Goal: Task Accomplishment & Management: Complete application form

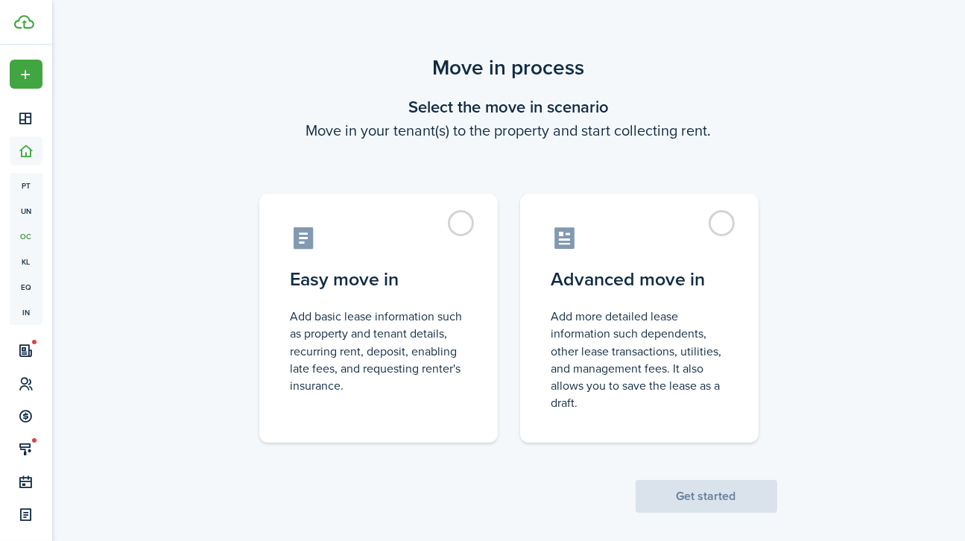
click at [729, 226] on label "Advanced move in Add more detailed lease information such dependents, other lea…" at bounding box center [639, 318] width 238 height 249
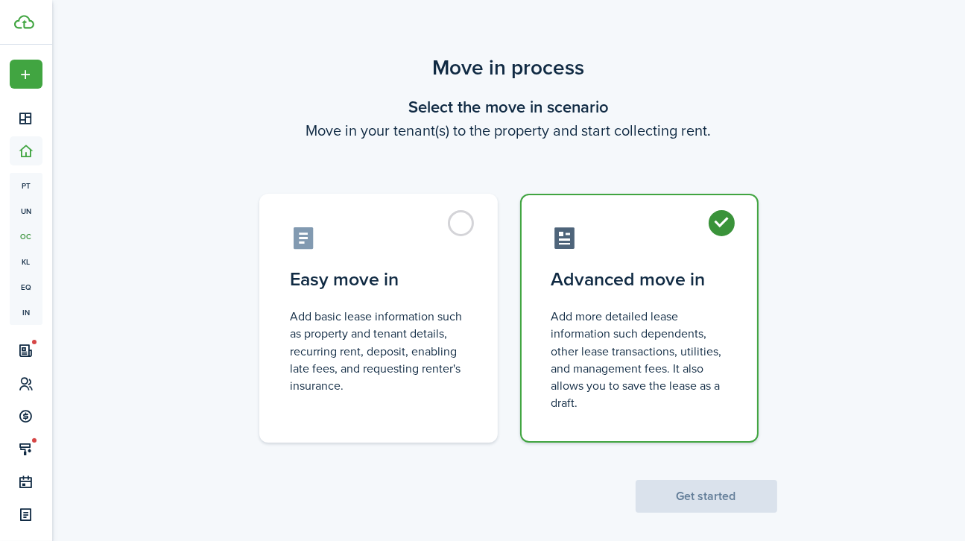
radio input "true"
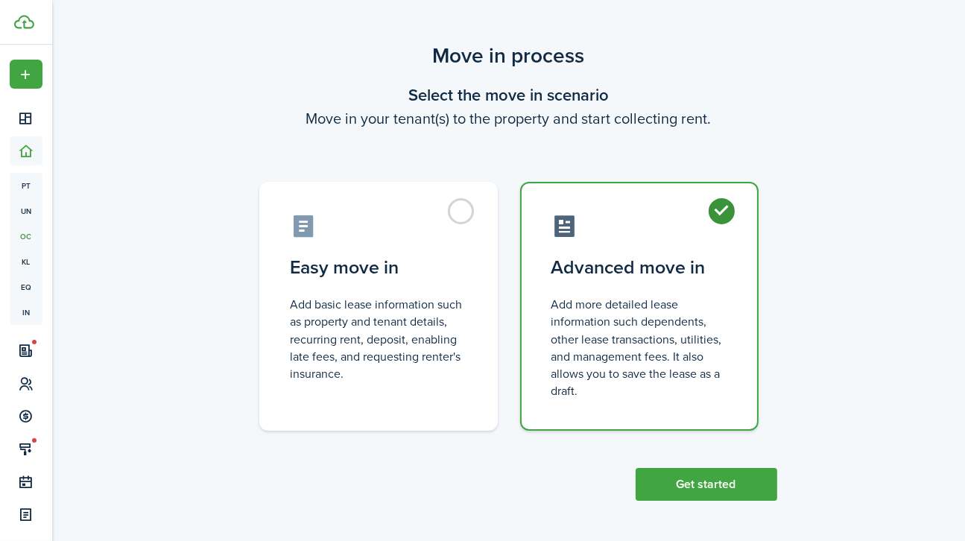
click at [709, 477] on button "Get started" at bounding box center [706, 484] width 142 height 33
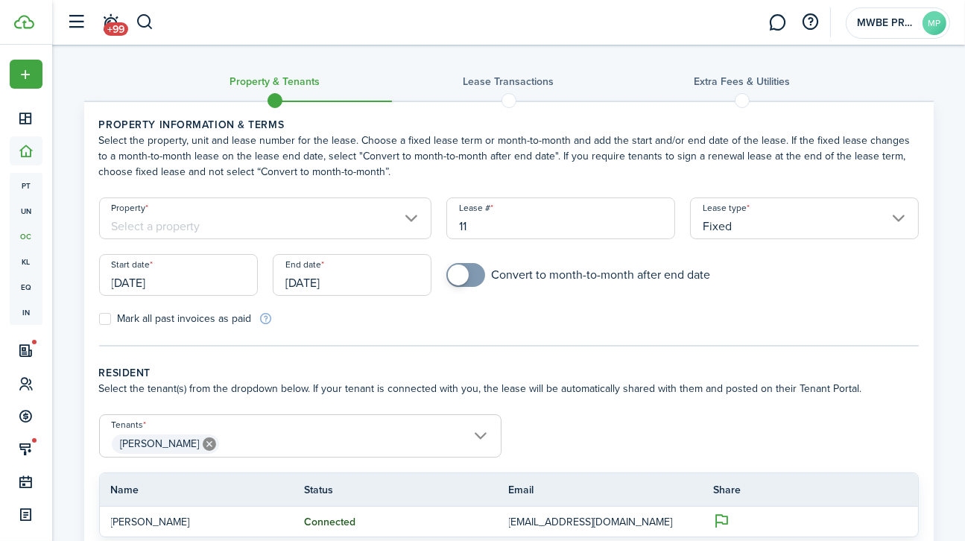
click at [406, 225] on input "Property" at bounding box center [265, 218] width 333 height 42
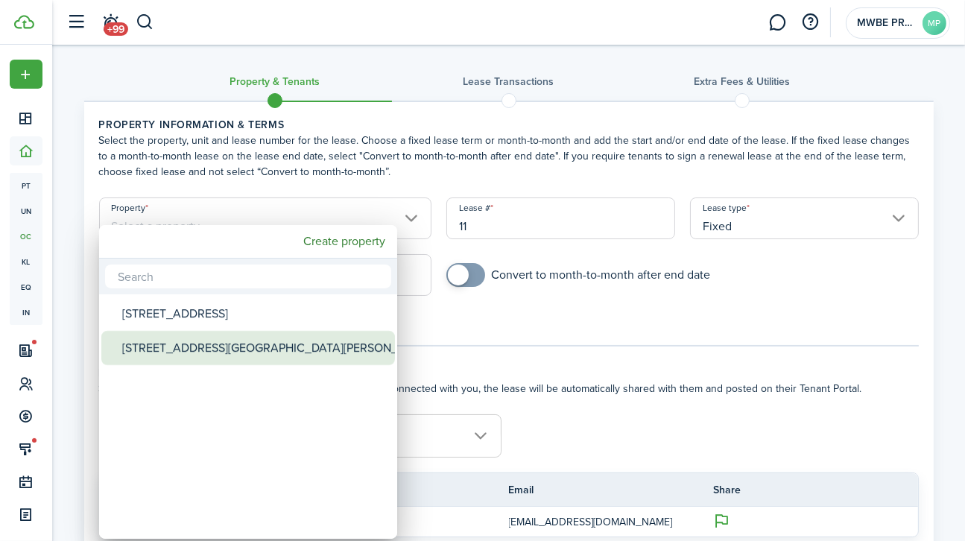
click at [219, 344] on div "[STREET_ADDRESS][GEOGRAPHIC_DATA][PERSON_NAME]" at bounding box center [254, 348] width 264 height 34
type input "[STREET_ADDRESS][GEOGRAPHIC_DATA][PERSON_NAME]"
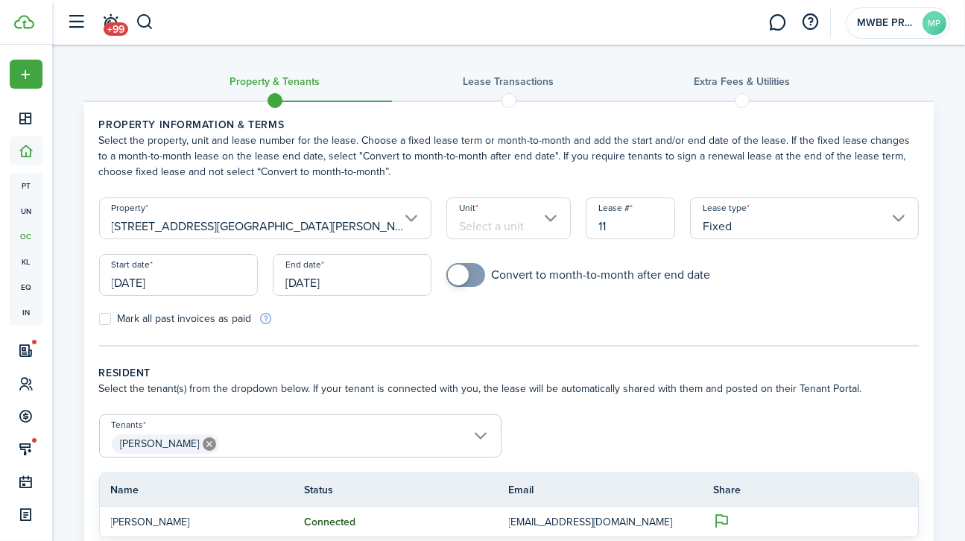
click at [536, 223] on input "Unit" at bounding box center [508, 218] width 124 height 42
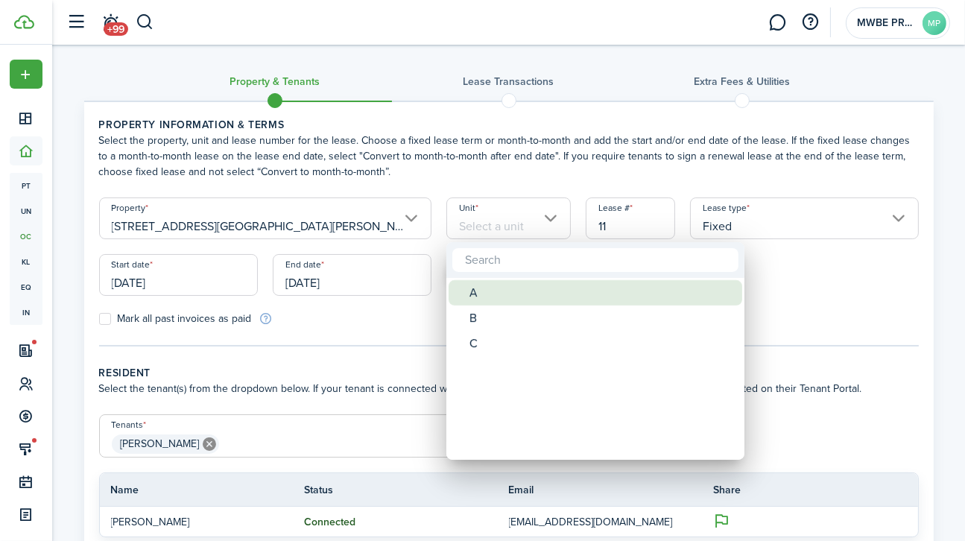
click at [473, 289] on div "A" at bounding box center [601, 292] width 264 height 25
type input "A"
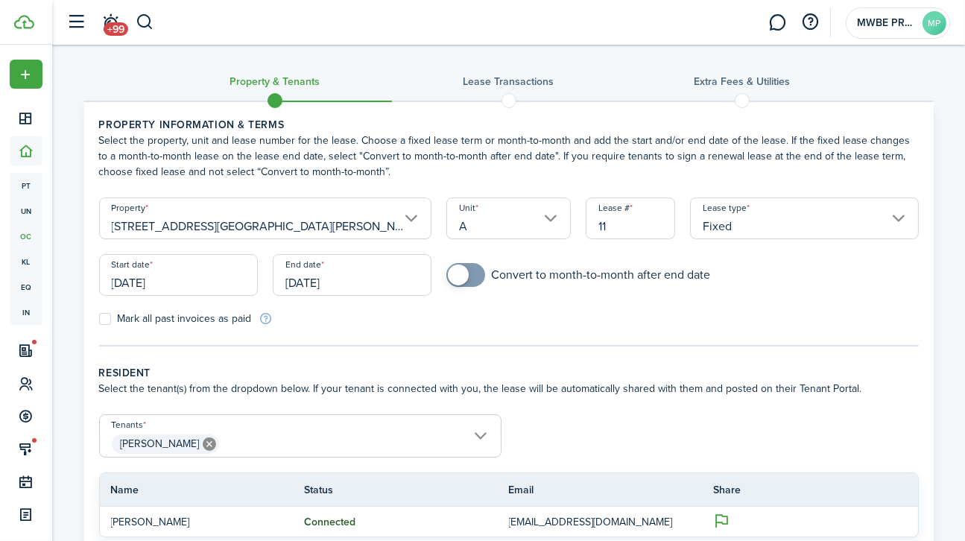
checkbox input "true"
click at [473, 276] on span at bounding box center [465, 275] width 15 height 24
click at [146, 277] on input "[DATE]" at bounding box center [178, 275] width 159 height 42
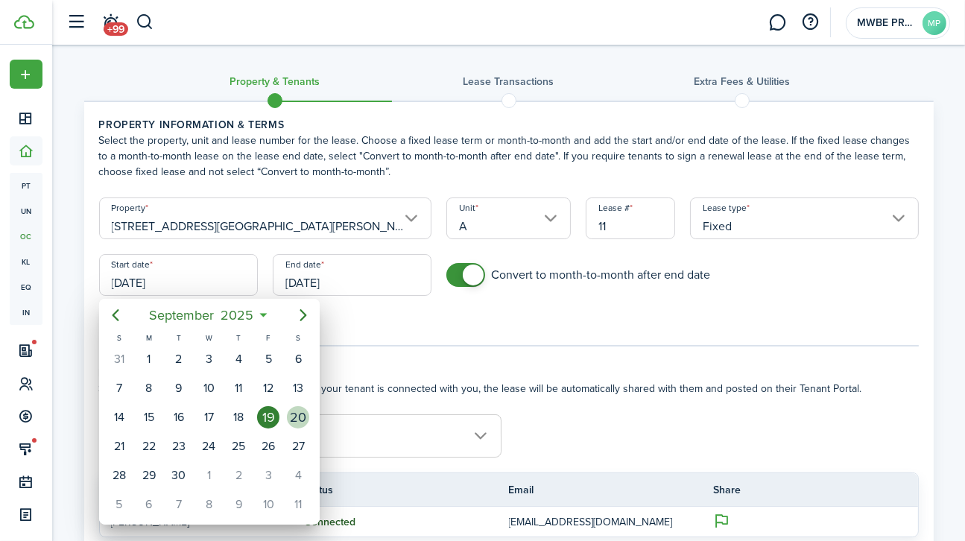
click at [297, 416] on div "20" at bounding box center [298, 417] width 22 height 22
type input "[DATE]"
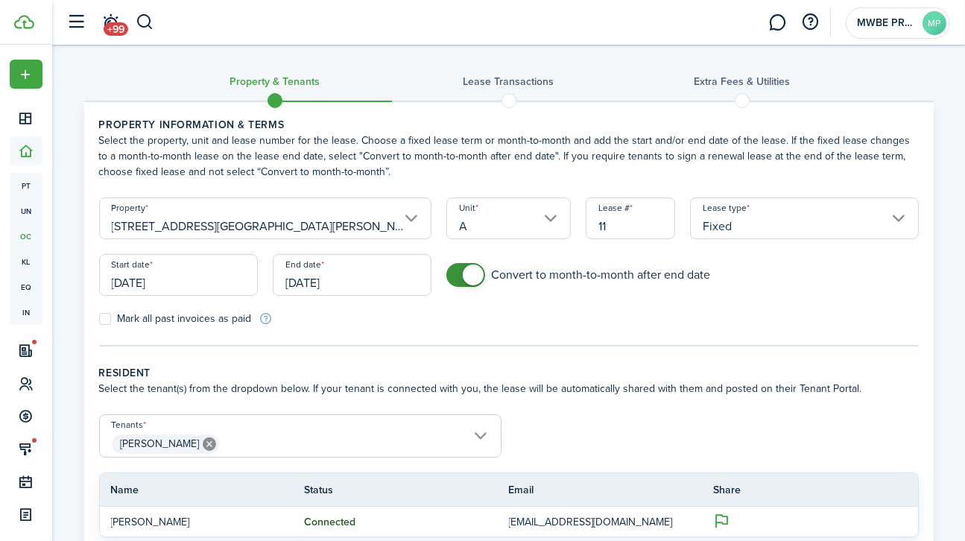
click at [318, 279] on input "[DATE]" at bounding box center [352, 275] width 159 height 42
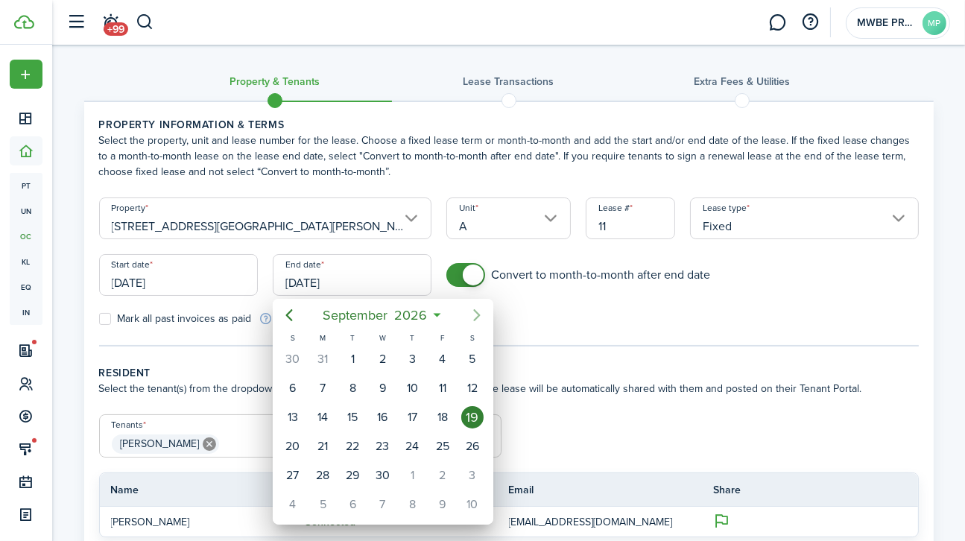
click at [481, 314] on icon "Next page" at bounding box center [477, 315] width 18 height 18
click at [469, 410] on div "17" at bounding box center [472, 417] width 22 height 22
type input "[DATE]"
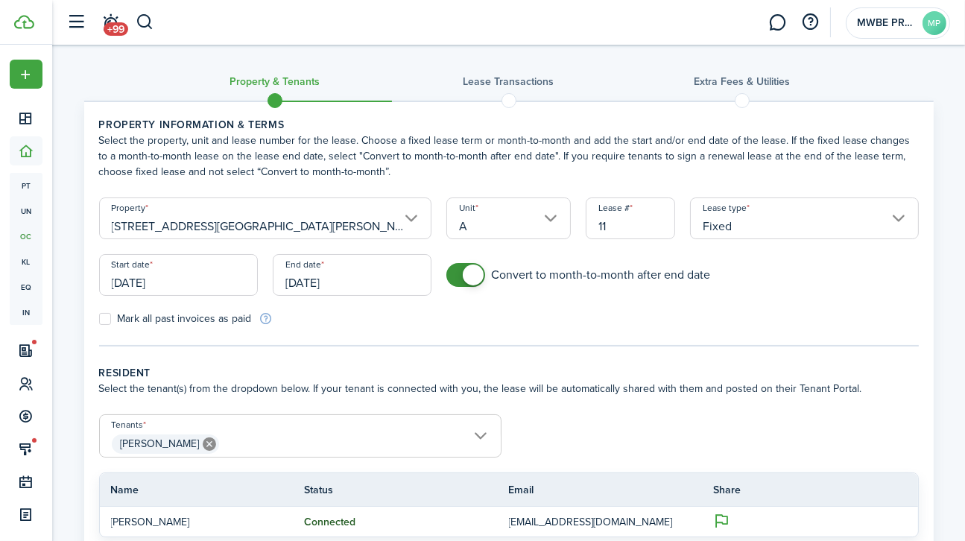
click at [383, 281] on input "[DATE]" at bounding box center [352, 275] width 159 height 42
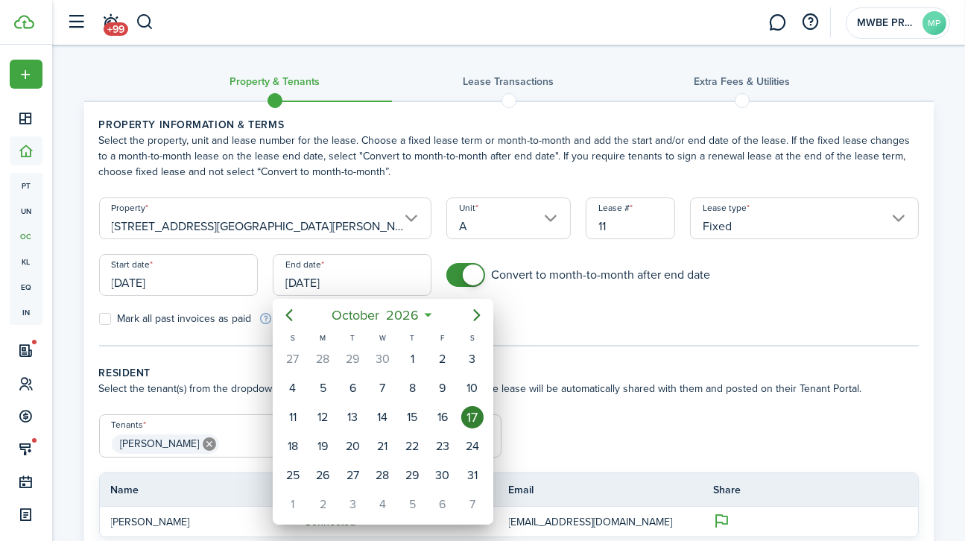
click at [599, 332] on div at bounding box center [482, 270] width 1203 height 779
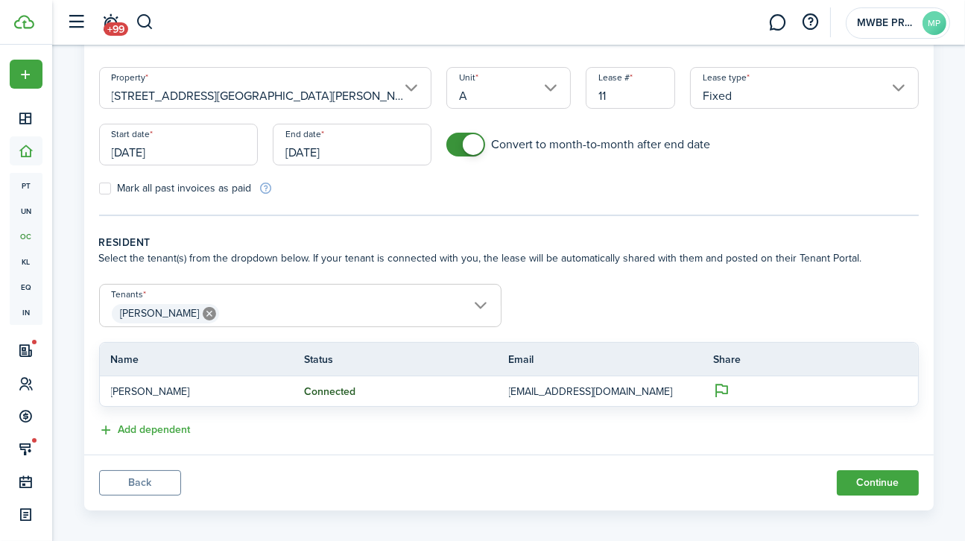
scroll to position [139, 0]
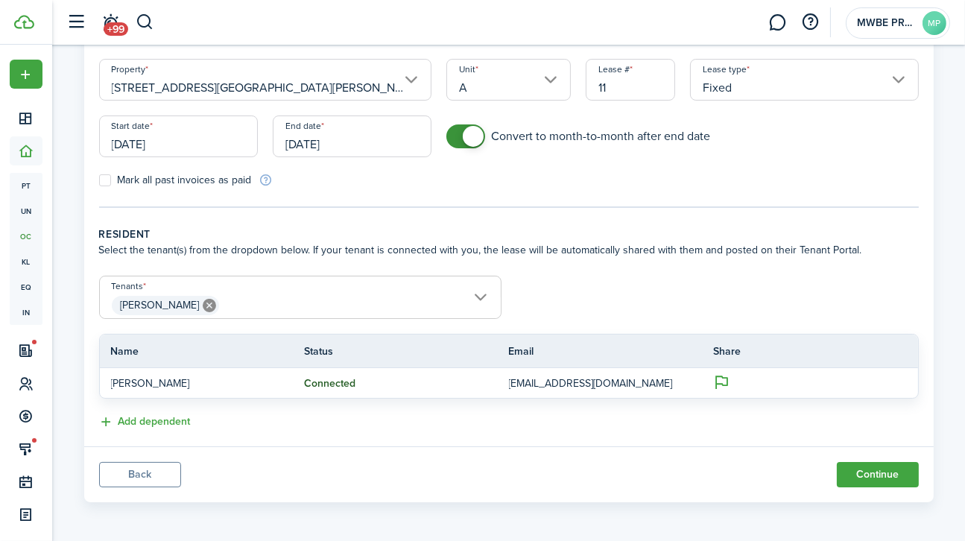
click at [872, 475] on button "Continue" at bounding box center [878, 474] width 82 height 25
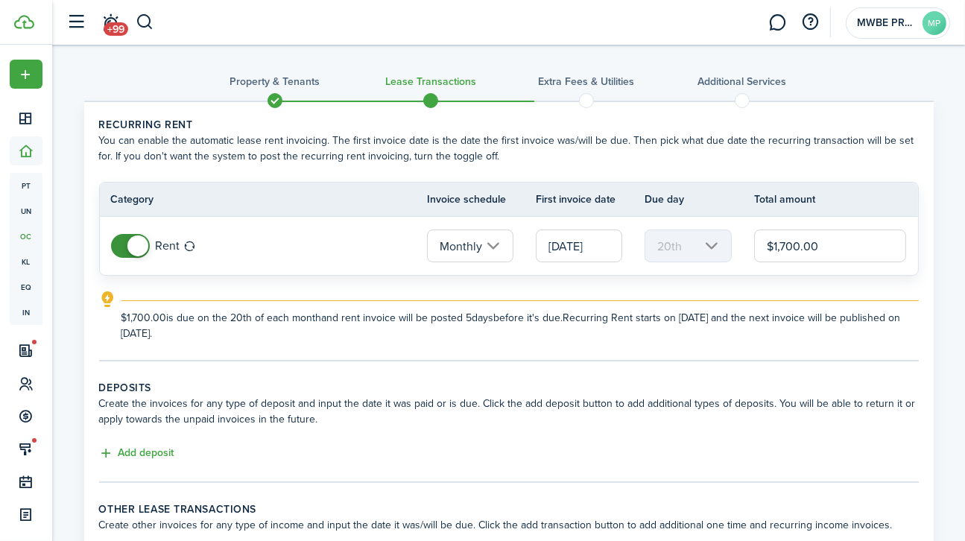
click at [472, 243] on input "Monthly" at bounding box center [470, 245] width 86 height 33
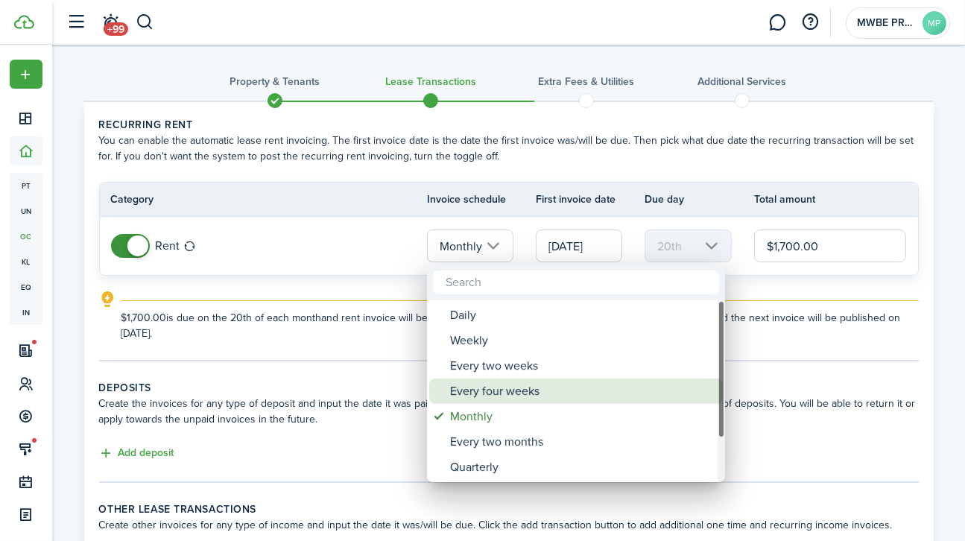
click at [533, 389] on div "Every four weeks" at bounding box center [582, 390] width 264 height 25
type input "Every four weeks"
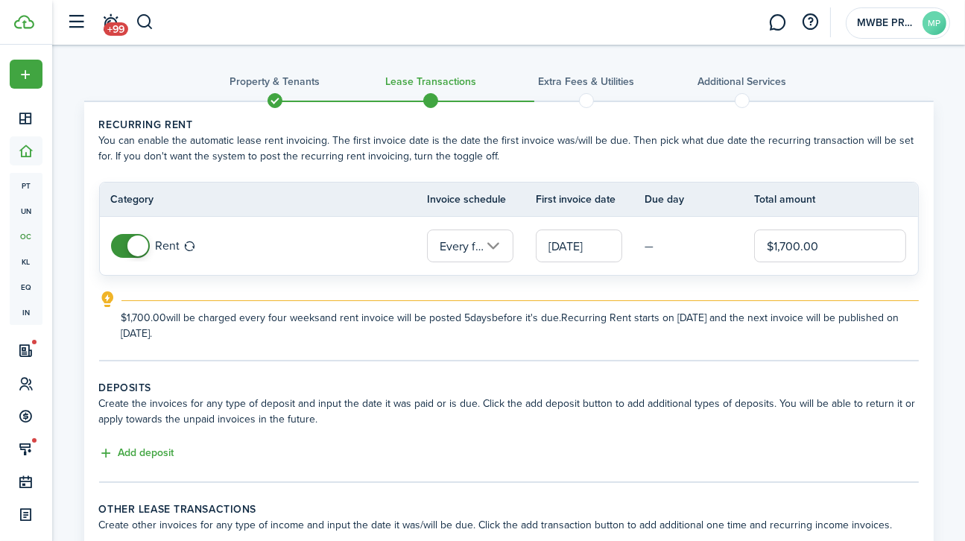
click at [783, 245] on input "$1,700.00" at bounding box center [830, 245] width 153 height 33
type input "$1,500.00"
click at [675, 281] on lease-classic-rent "Recurring rent You can enable the automatic lease rent invoicing. The first inv…" at bounding box center [508, 229] width 819 height 224
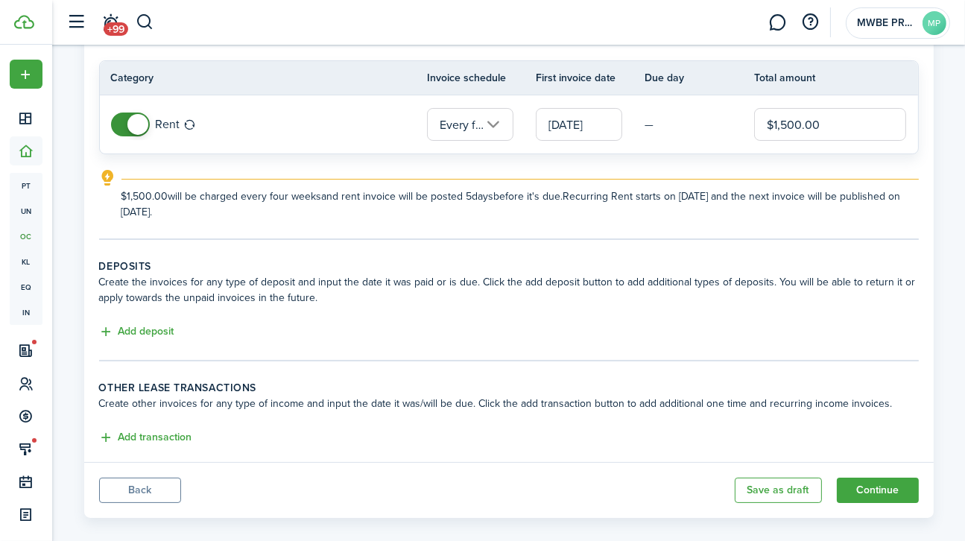
scroll to position [136, 0]
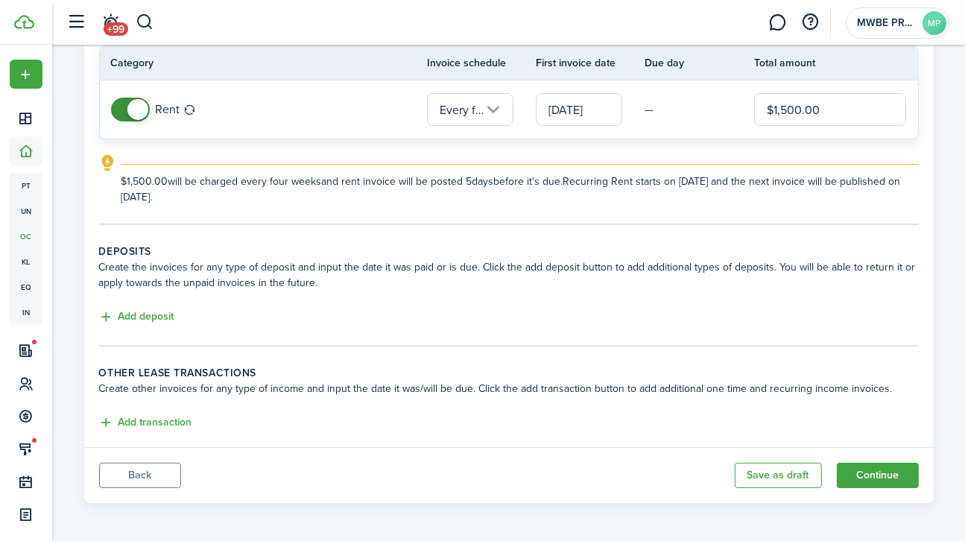
click at [154, 317] on button "Add deposit" at bounding box center [136, 316] width 75 height 17
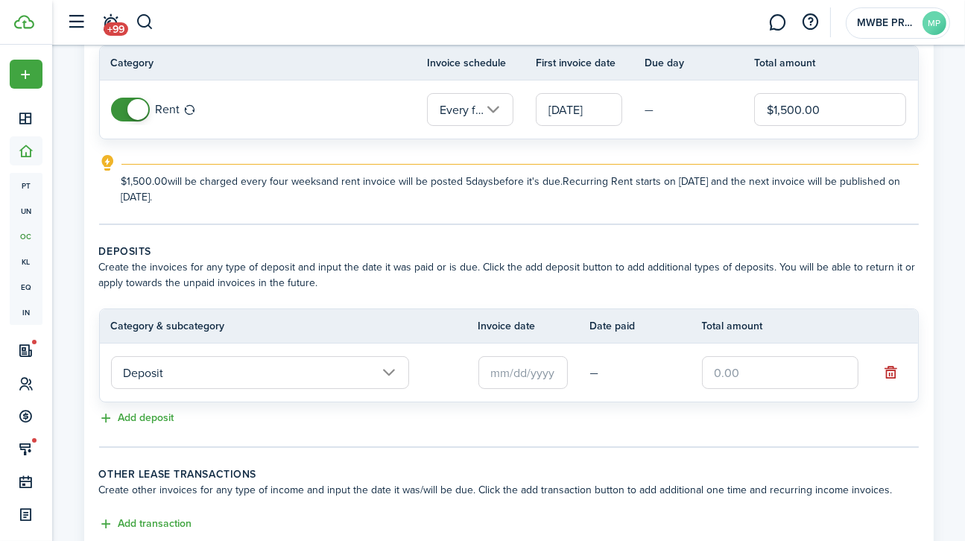
click at [886, 368] on button "button" at bounding box center [891, 372] width 21 height 21
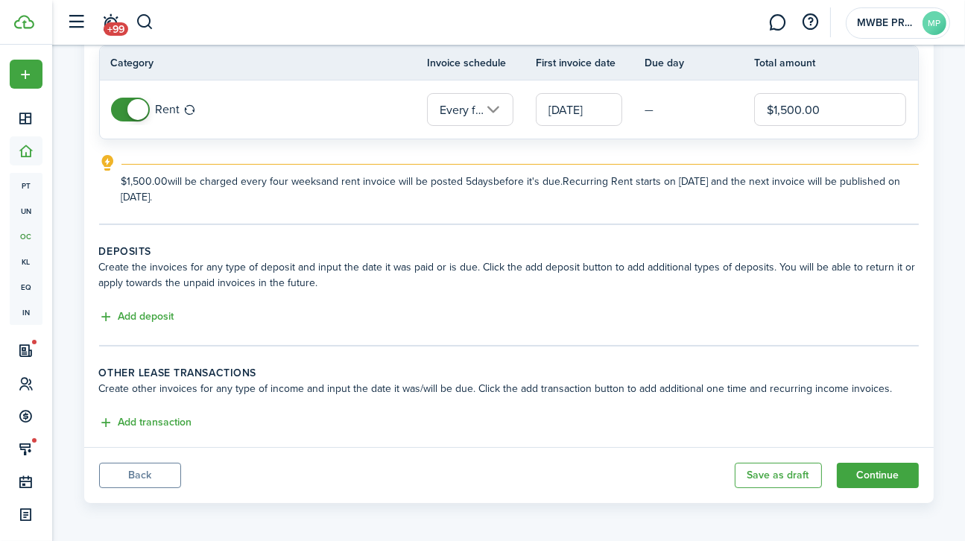
click at [885, 475] on button "Continue" at bounding box center [878, 475] width 82 height 25
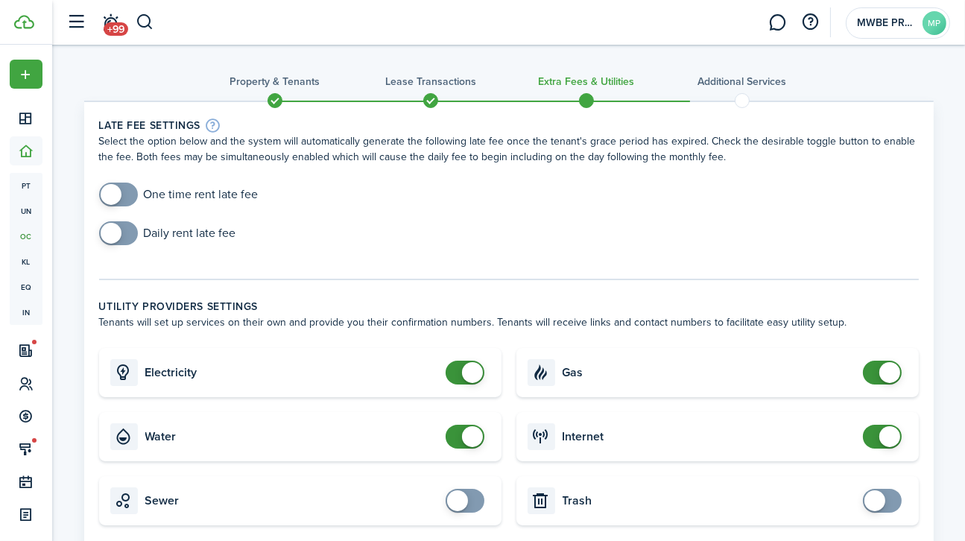
checkbox input "true"
click at [126, 187] on span at bounding box center [118, 195] width 15 height 24
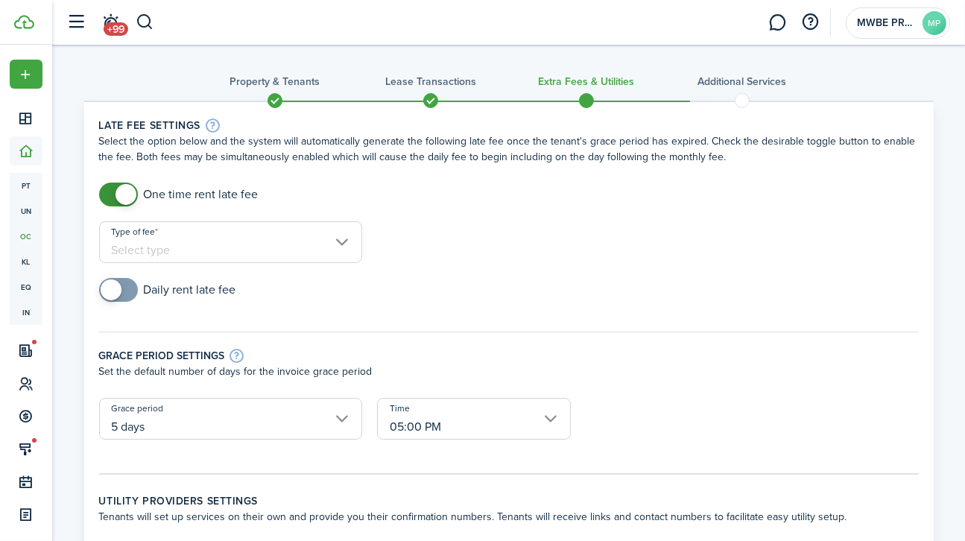
click at [196, 241] on input "Type of fee" at bounding box center [230, 242] width 263 height 42
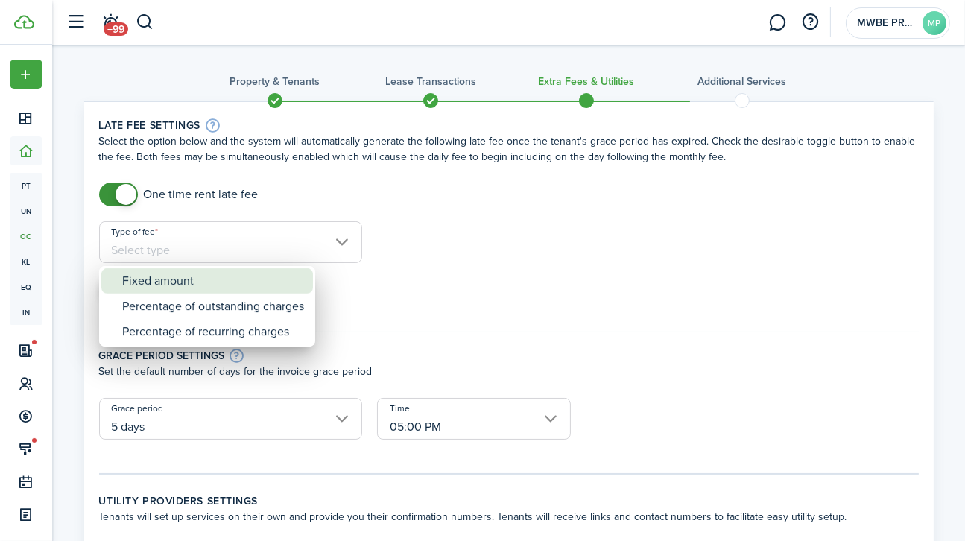
click at [208, 271] on div "Fixed amount" at bounding box center [213, 280] width 182 height 25
type input "Fixed amount"
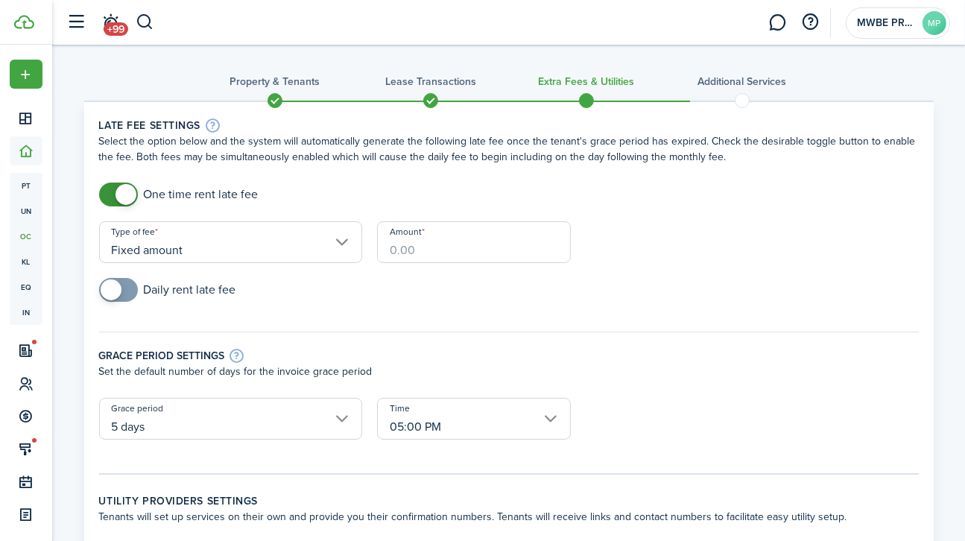
click at [394, 248] on input "Amount" at bounding box center [474, 242] width 194 height 42
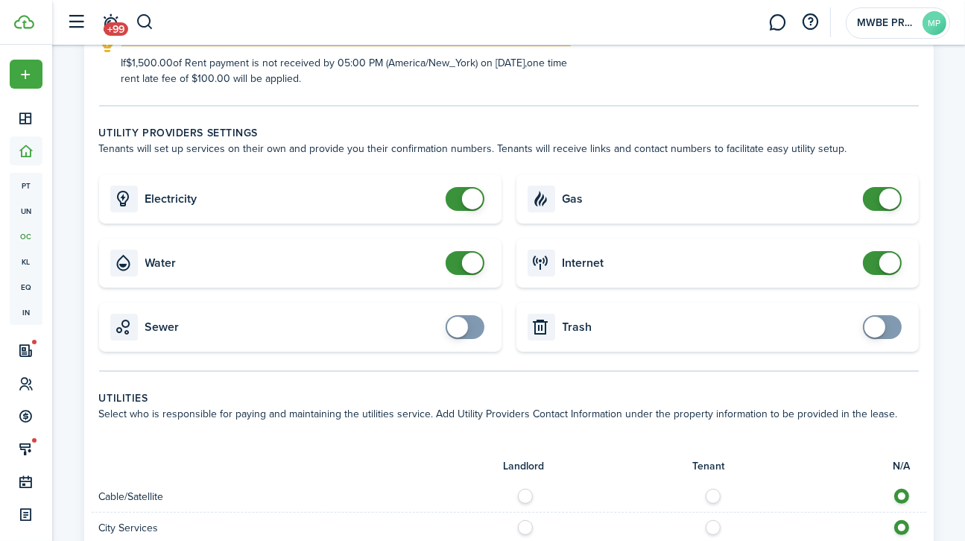
scroll to position [420, 0]
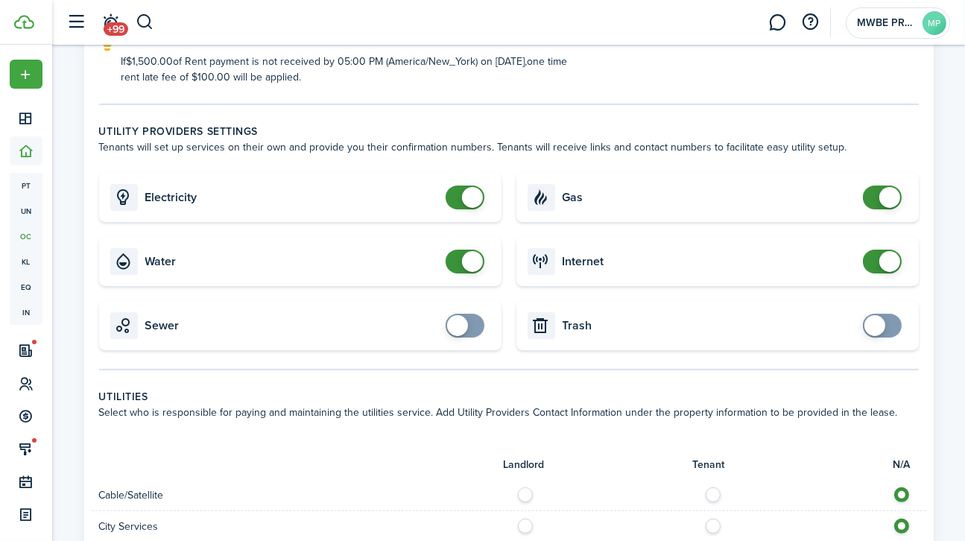
type input "$100.00"
checkbox input "false"
click at [459, 263] on span at bounding box center [464, 262] width 15 height 24
checkbox input "false"
click at [884, 199] on span at bounding box center [889, 197] width 21 height 21
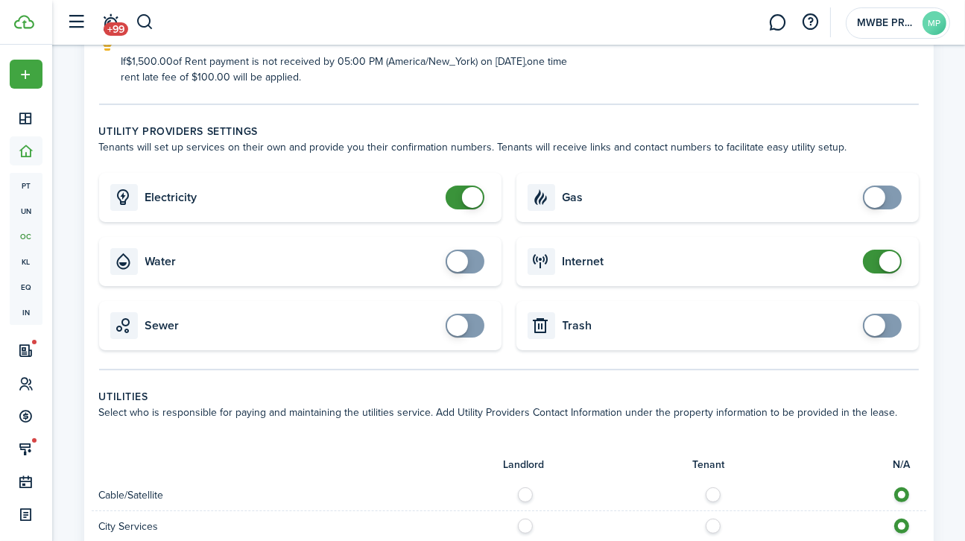
checkbox input "false"
click at [876, 260] on span at bounding box center [882, 262] width 15 height 24
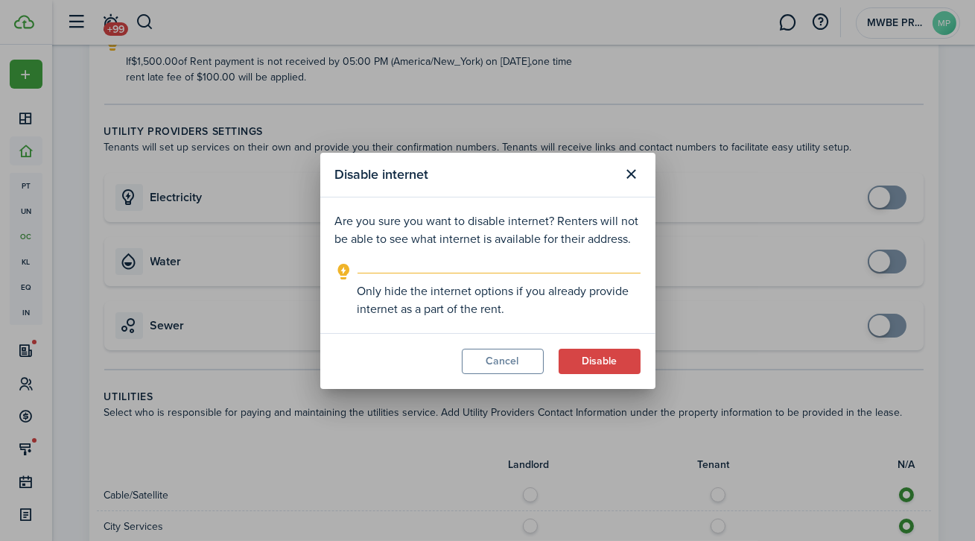
click at [607, 360] on button "Disable" at bounding box center [600, 361] width 82 height 25
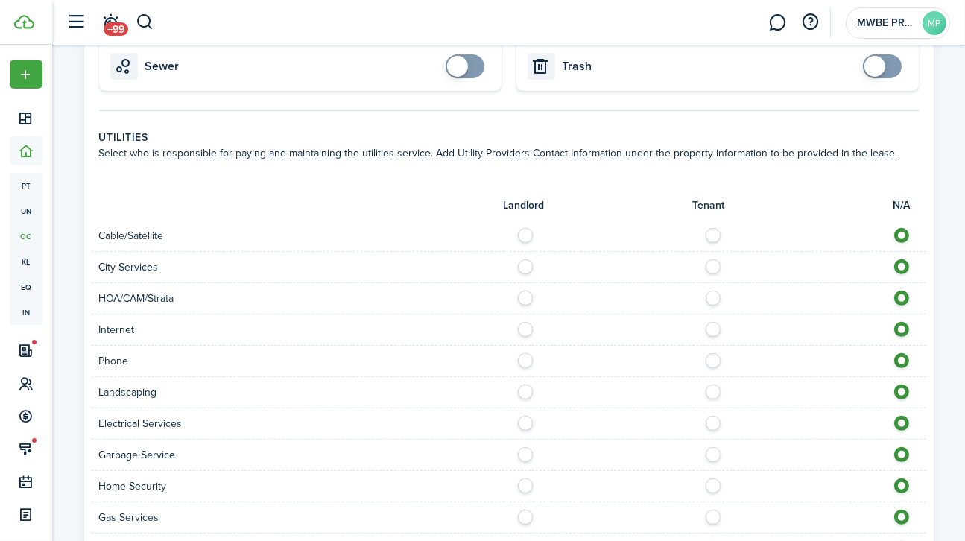
scroll to position [682, 0]
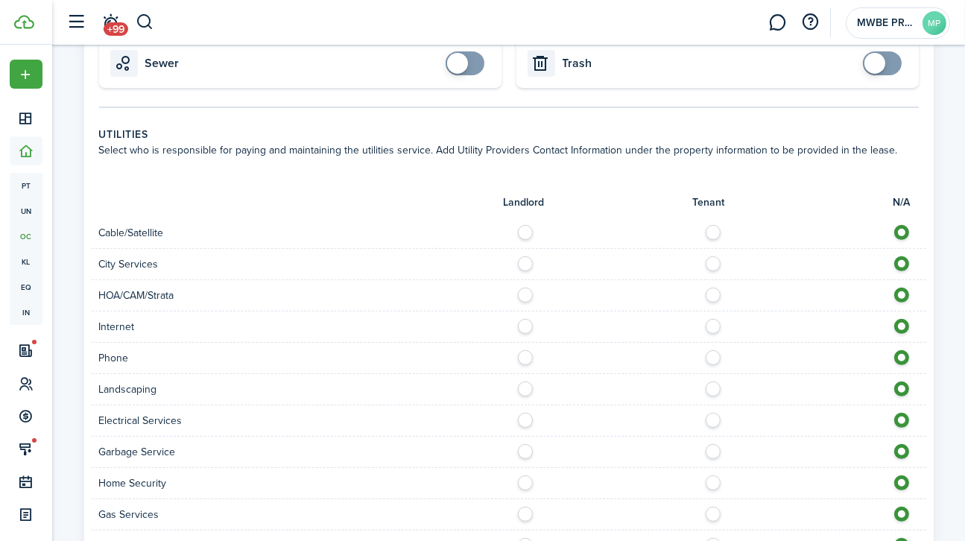
click at [524, 326] on label at bounding box center [529, 322] width 26 height 7
radio input "true"
click at [709, 419] on label at bounding box center [717, 416] width 26 height 7
radio input "true"
click at [519, 447] on label at bounding box center [529, 447] width 26 height 7
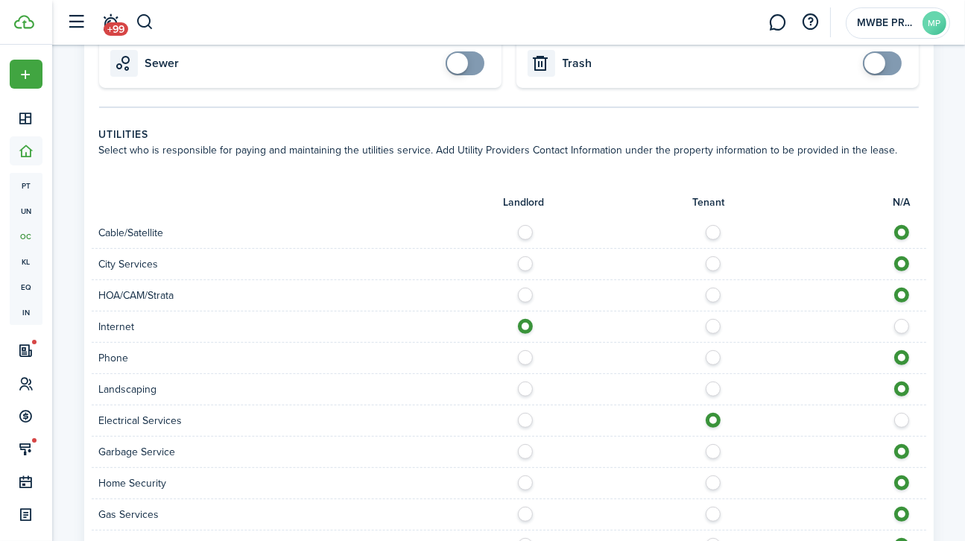
radio input "true"
click at [527, 478] on label at bounding box center [529, 478] width 26 height 7
radio input "true"
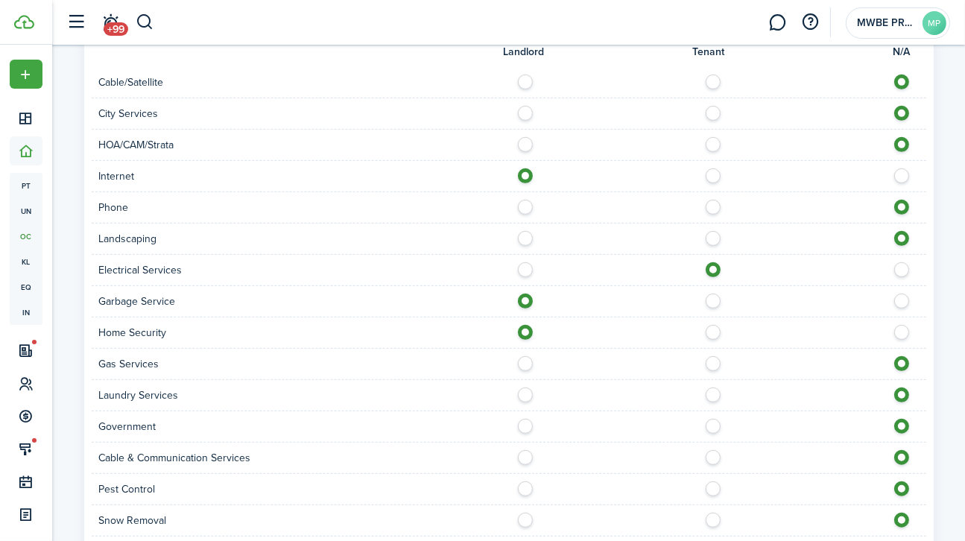
scroll to position [834, 0]
click at [524, 355] on label at bounding box center [529, 358] width 26 height 7
radio input "true"
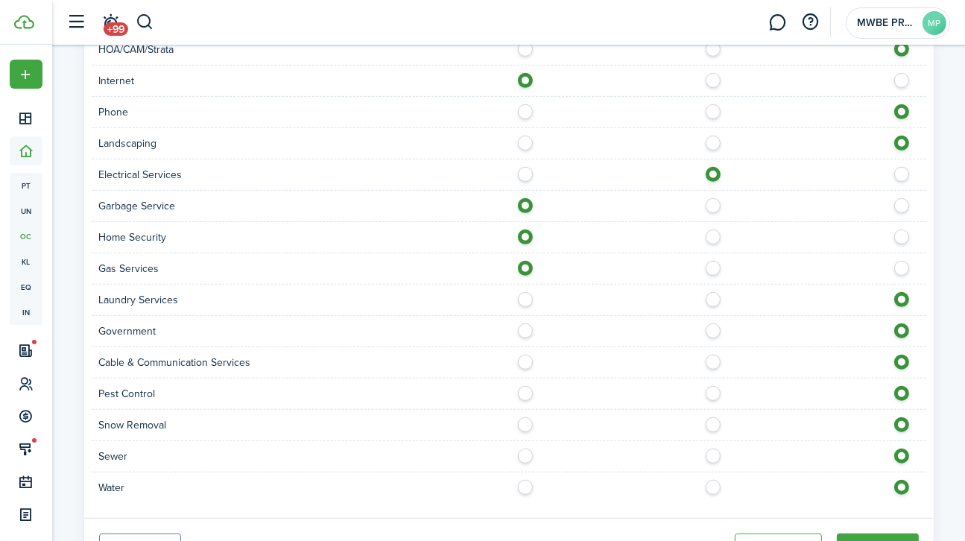
scroll to position [928, 0]
click at [527, 387] on label at bounding box center [529, 389] width 26 height 7
radio input "true"
click at [526, 419] on label at bounding box center [529, 420] width 26 height 7
radio input "true"
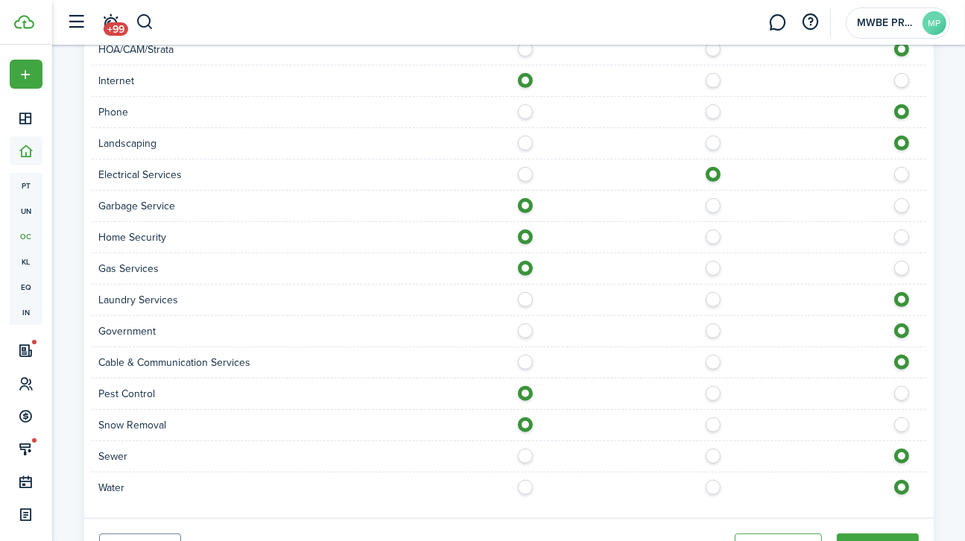
click at [522, 482] on label at bounding box center [529, 483] width 26 height 7
radio input "true"
click at [521, 448] on label at bounding box center [529, 451] width 26 height 7
radio input "true"
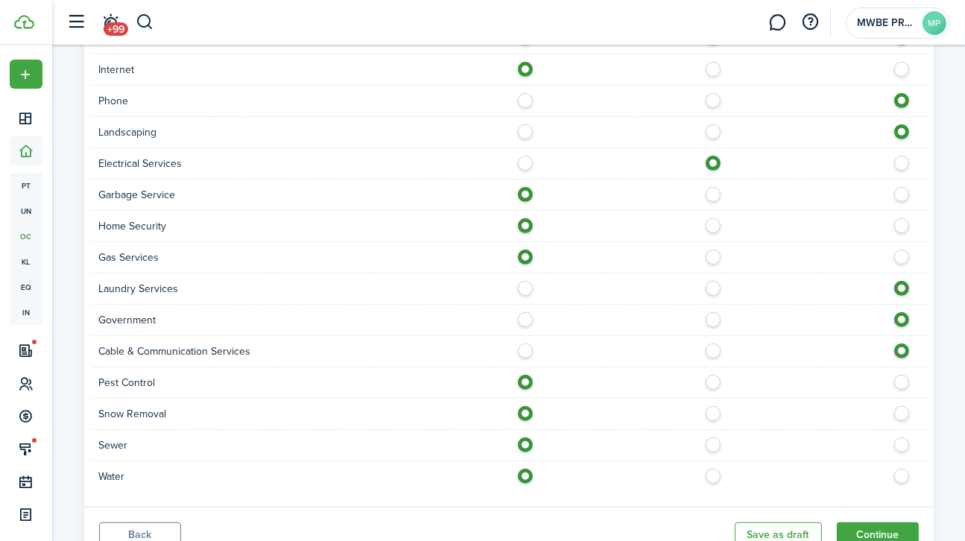
scroll to position [995, 0]
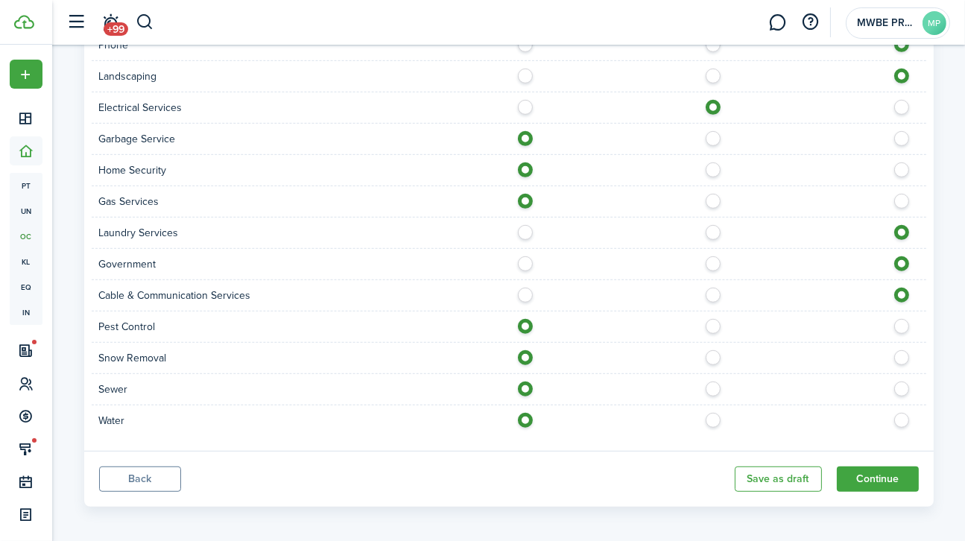
click at [884, 479] on button "Continue" at bounding box center [878, 478] width 82 height 25
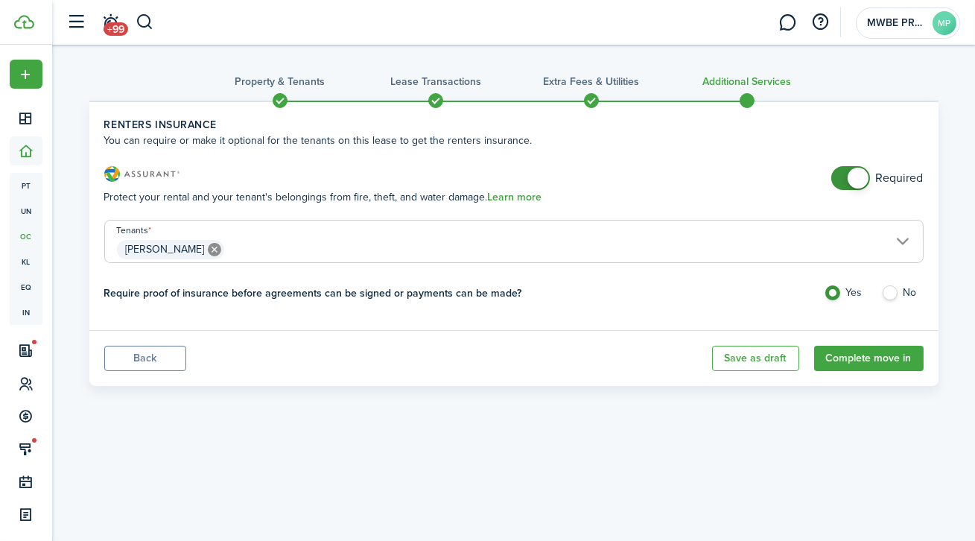
click at [884, 355] on button "Complete move in" at bounding box center [869, 358] width 110 height 25
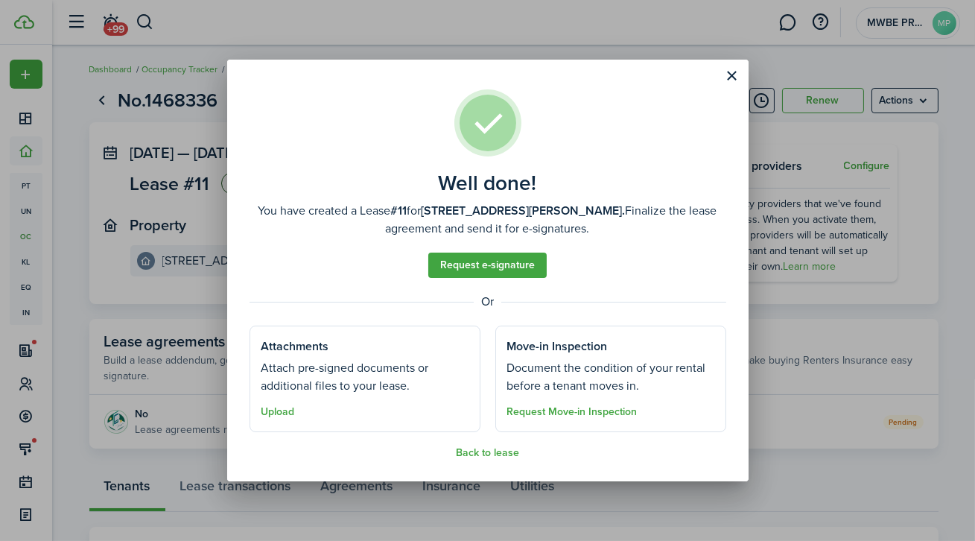
click at [515, 263] on link "Request e-signature" at bounding box center [487, 265] width 118 height 25
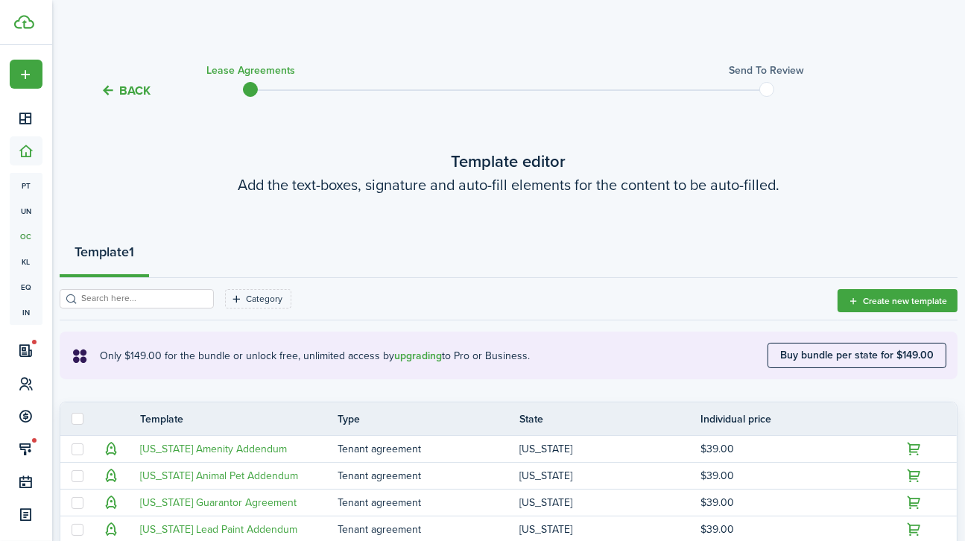
click at [107, 92] on button "Back" at bounding box center [126, 91] width 50 height 16
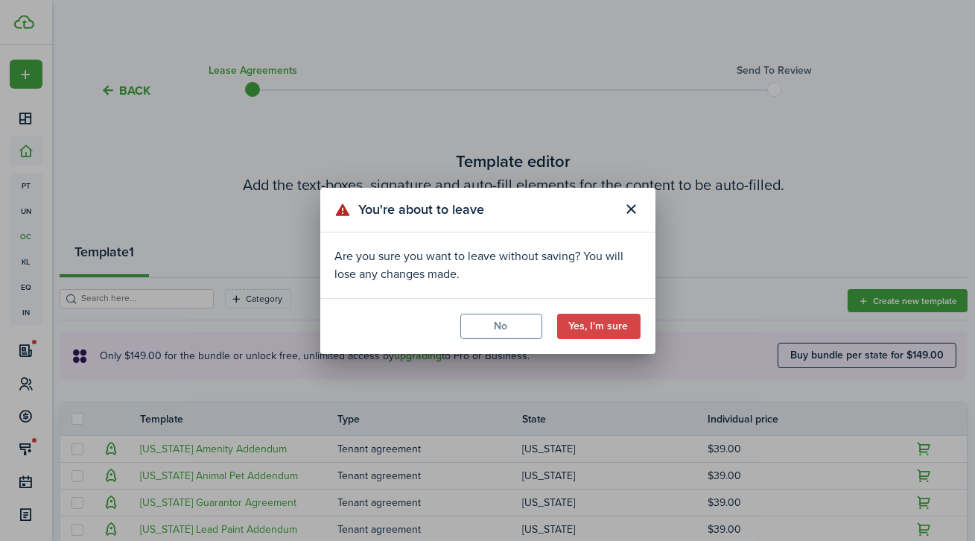
click at [632, 211] on button "Close modal" at bounding box center [631, 209] width 25 height 25
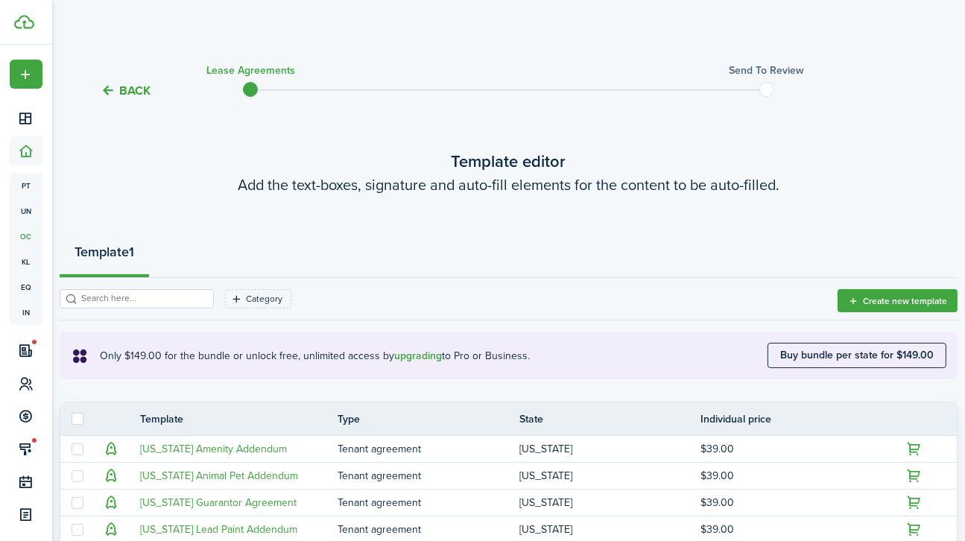
click at [117, 91] on button "Back" at bounding box center [126, 91] width 50 height 16
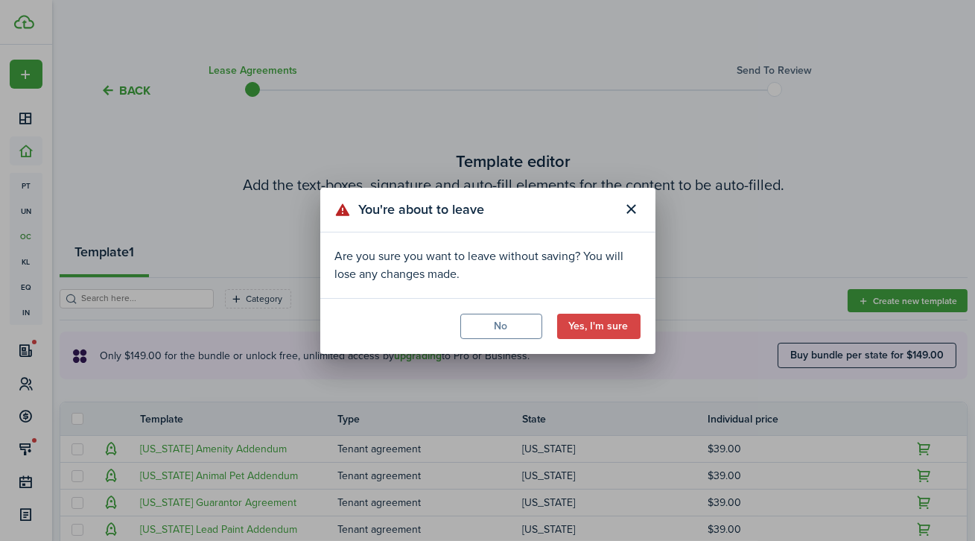
click at [600, 329] on button "Yes, I'm sure" at bounding box center [598, 326] width 83 height 25
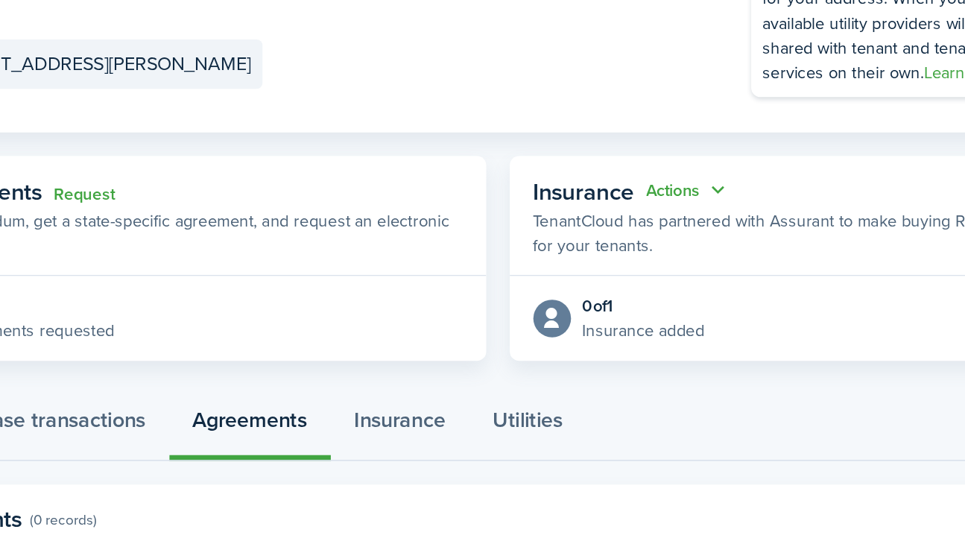
scroll to position [70, 0]
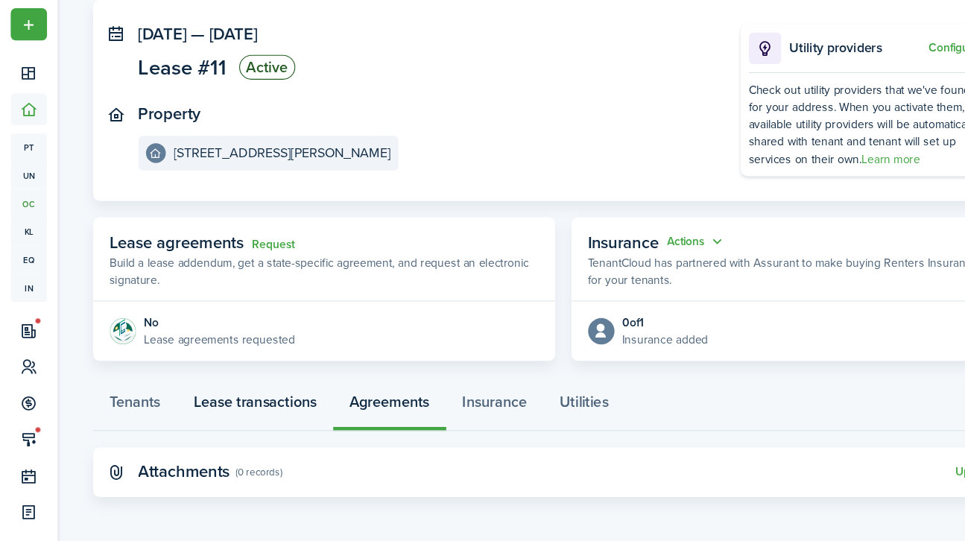
click at [250, 418] on link "Lease transactions" at bounding box center [230, 419] width 141 height 45
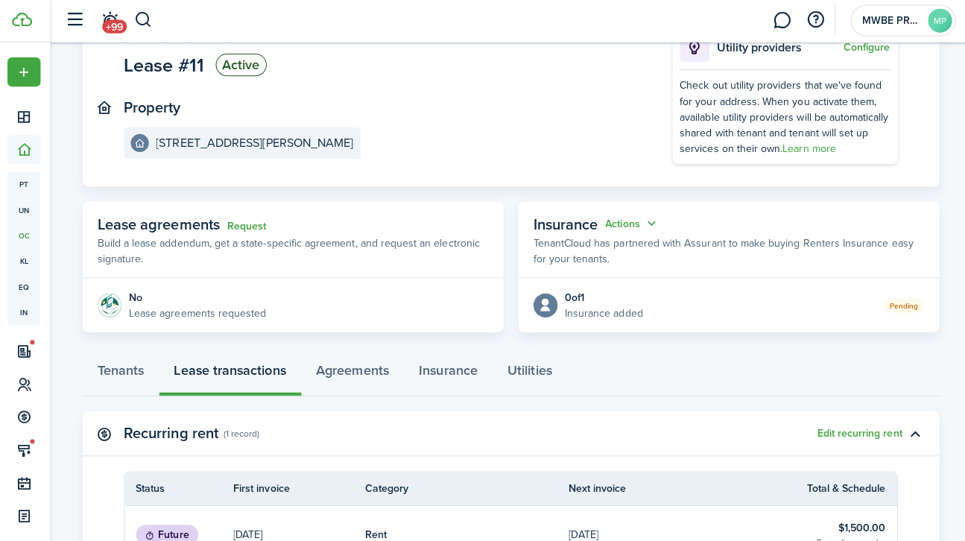
scroll to position [116, 0]
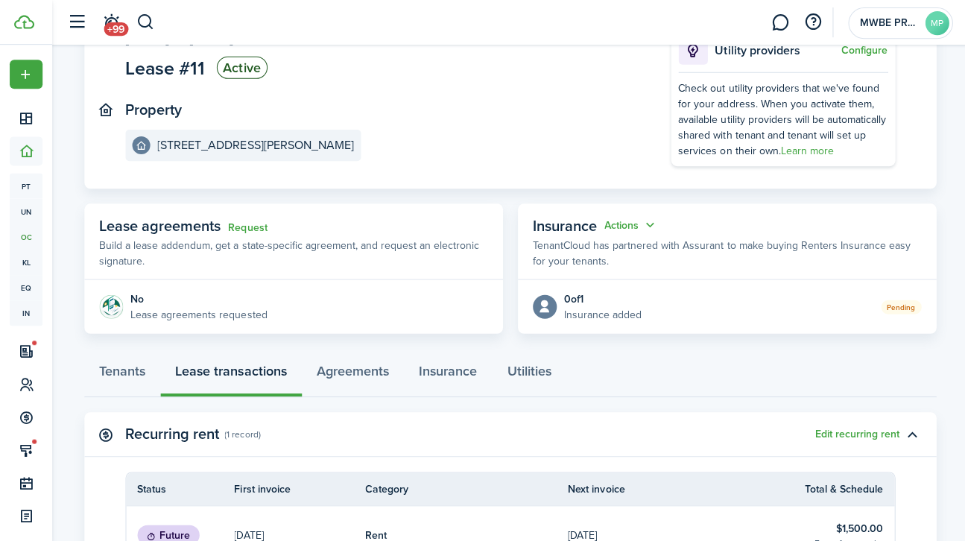
drag, startPoint x: 971, startPoint y: 212, endPoint x: 962, endPoint y: 196, distance: 18.0
click at [962, 196] on html "Create New Dashboard Portfolio pt Properties un Units oc Occupancy Tracker New …" at bounding box center [482, 154] width 965 height 541
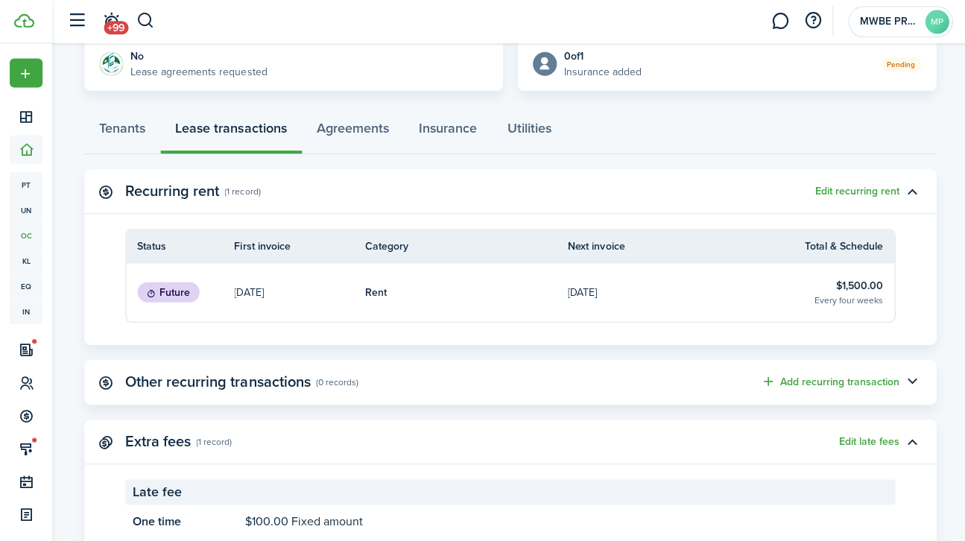
scroll to position [365, 0]
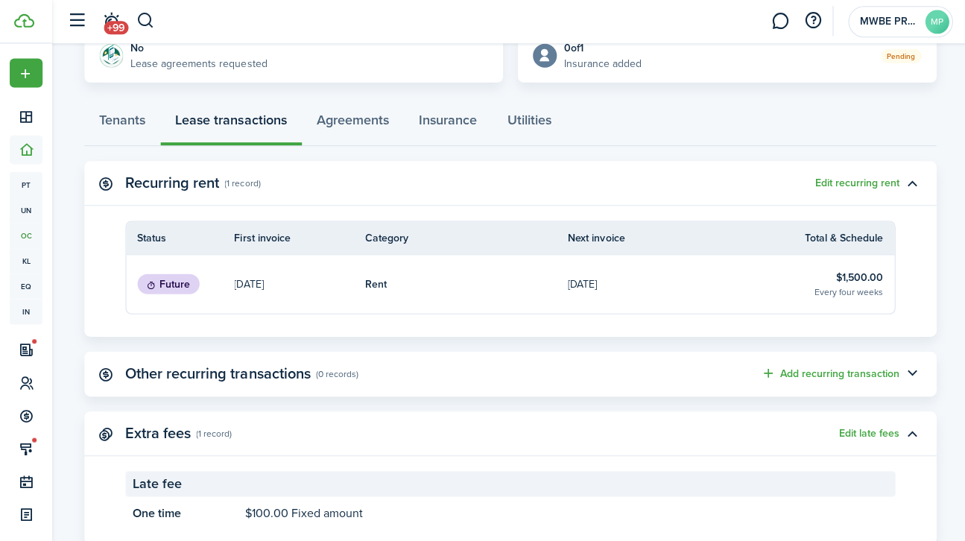
click at [383, 283] on table-info-title "Rent" at bounding box center [375, 284] width 22 height 16
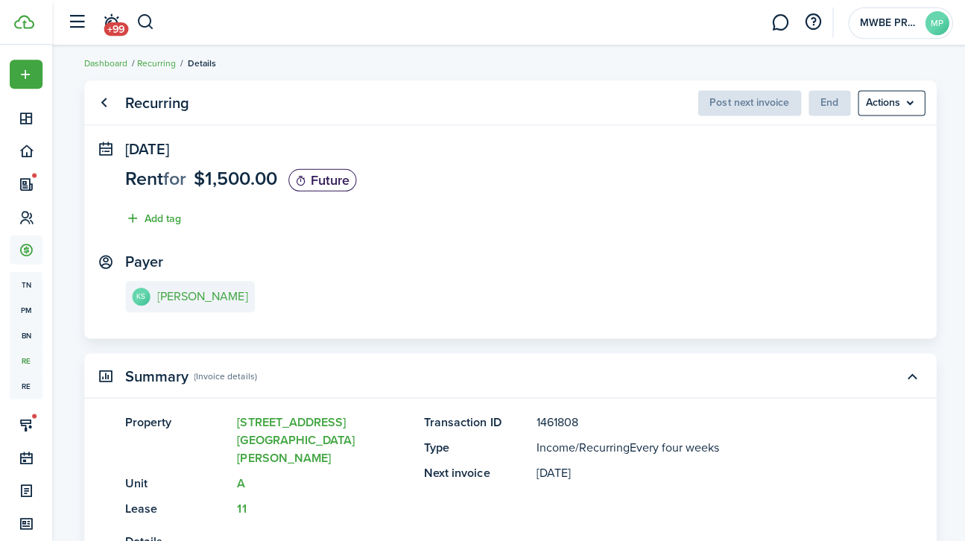
scroll to position [5, 0]
click at [904, 110] on menu-btn "Actions" at bounding box center [888, 103] width 67 height 25
click at [679, 279] on panel-main-section "Payer KS [PERSON_NAME]" at bounding box center [508, 284] width 767 height 63
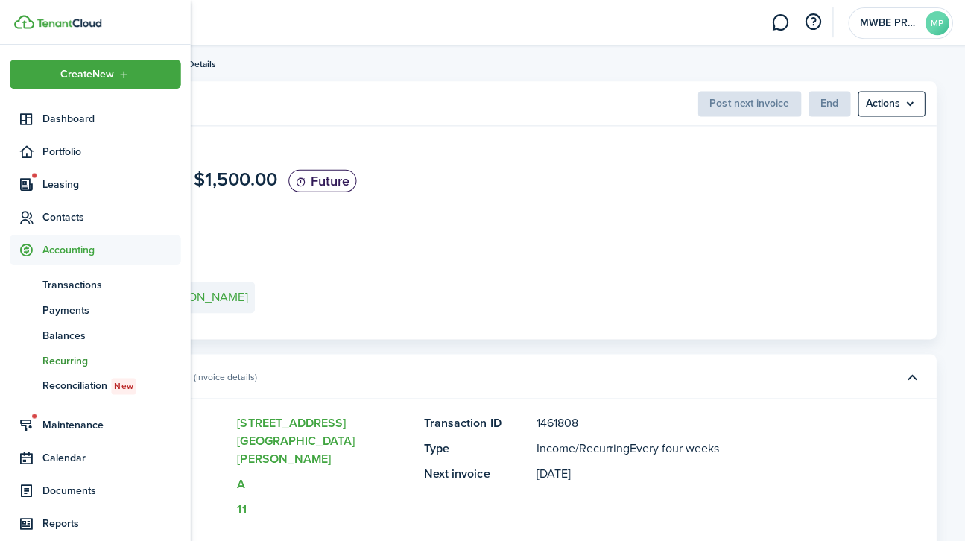
click at [54, 218] on span "Contacts" at bounding box center [111, 217] width 138 height 16
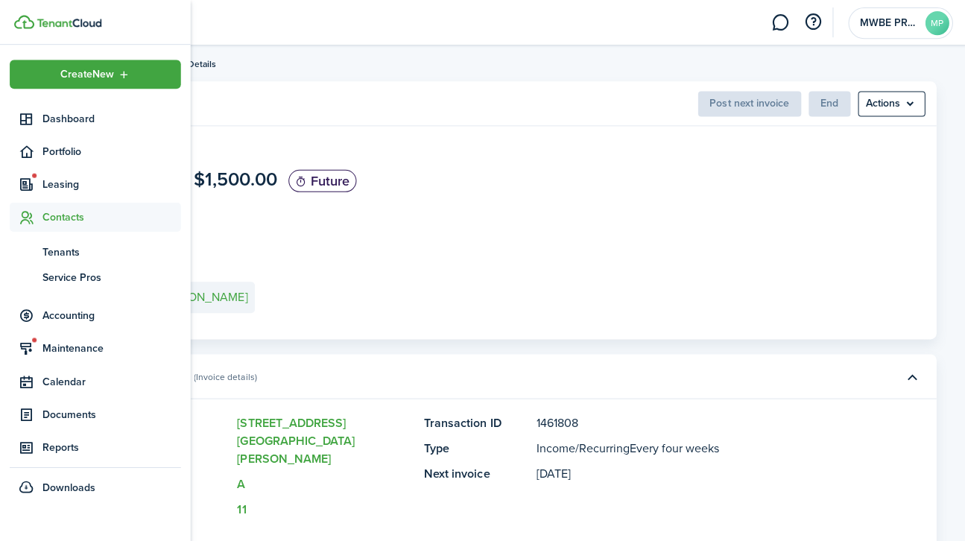
click at [57, 251] on span "Tenants" at bounding box center [111, 252] width 138 height 16
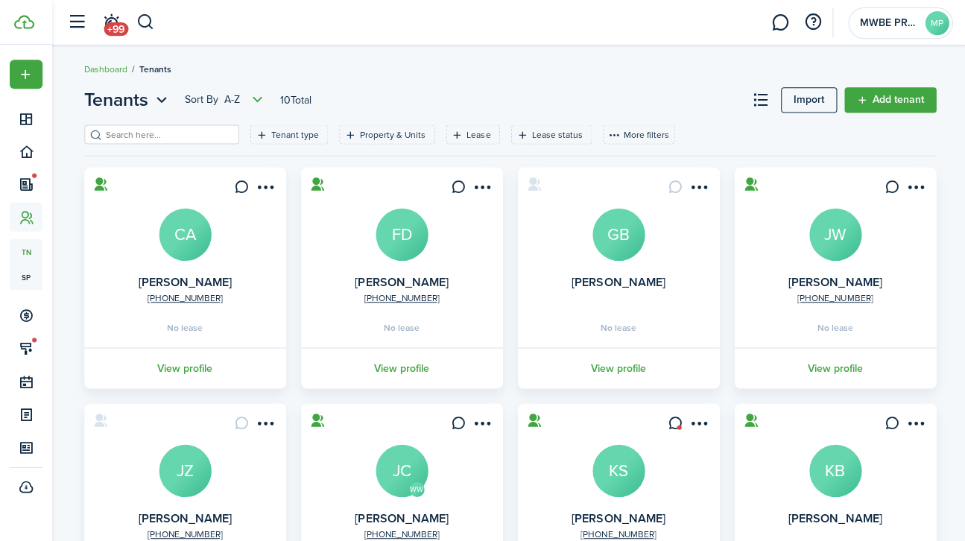
click at [638, 464] on avatar-text "KS" at bounding box center [617, 469] width 52 height 52
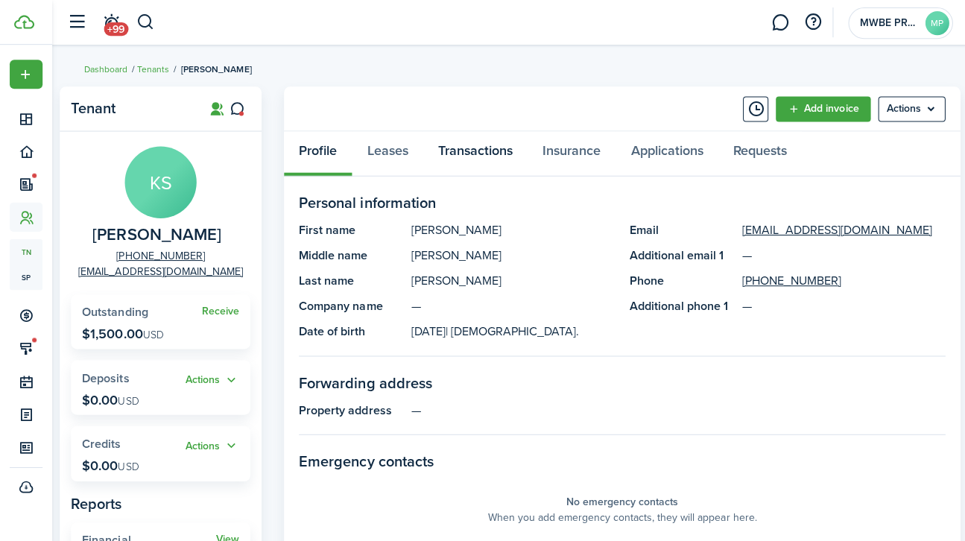
click at [445, 153] on link "Transactions" at bounding box center [474, 153] width 104 height 45
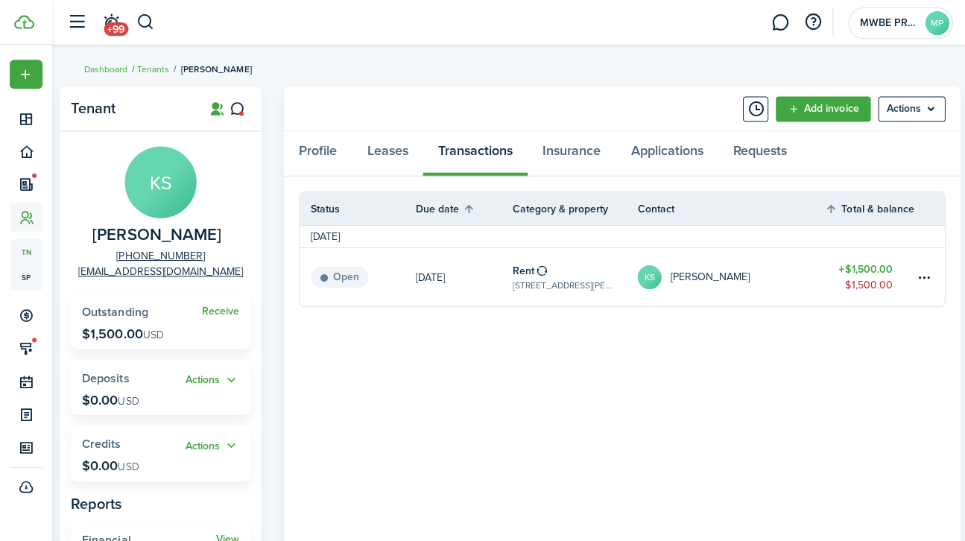
click at [919, 277] on table-menu-btn-icon at bounding box center [922, 276] width 18 height 18
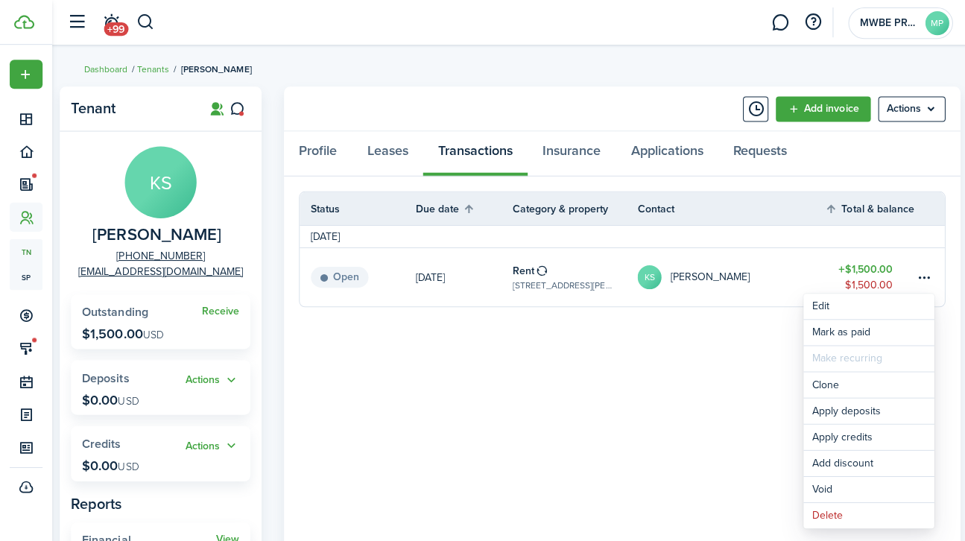
click at [560, 283] on table-subtitle "[STREET_ADDRESS][PERSON_NAME]" at bounding box center [562, 284] width 102 height 13
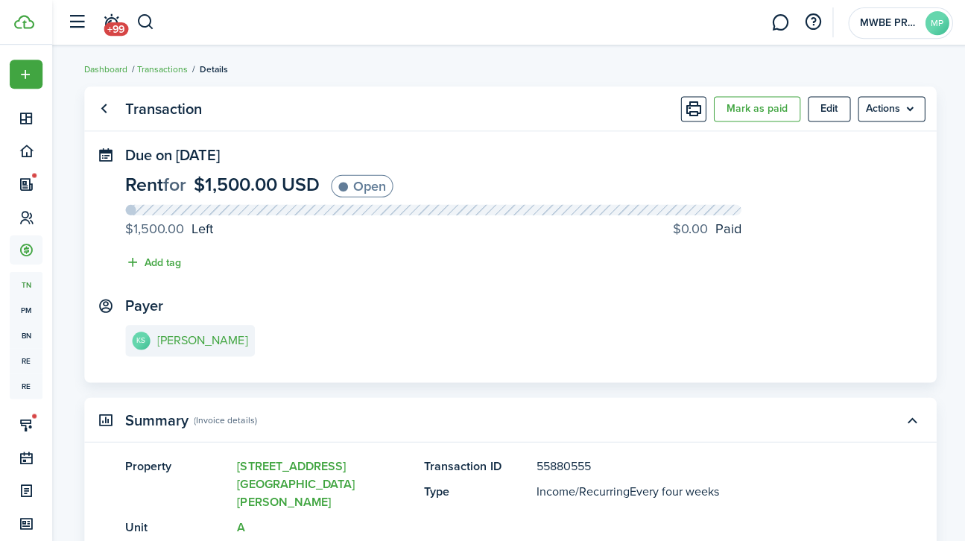
click at [898, 103] on menu-btn "Actions" at bounding box center [888, 108] width 67 height 25
click at [107, 110] on link "Go back" at bounding box center [104, 108] width 25 height 25
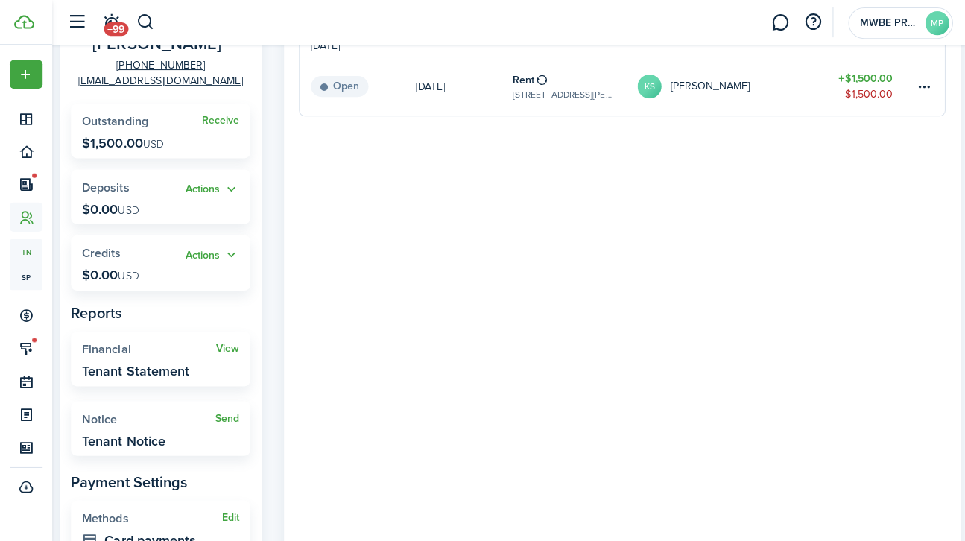
scroll to position [188, 0]
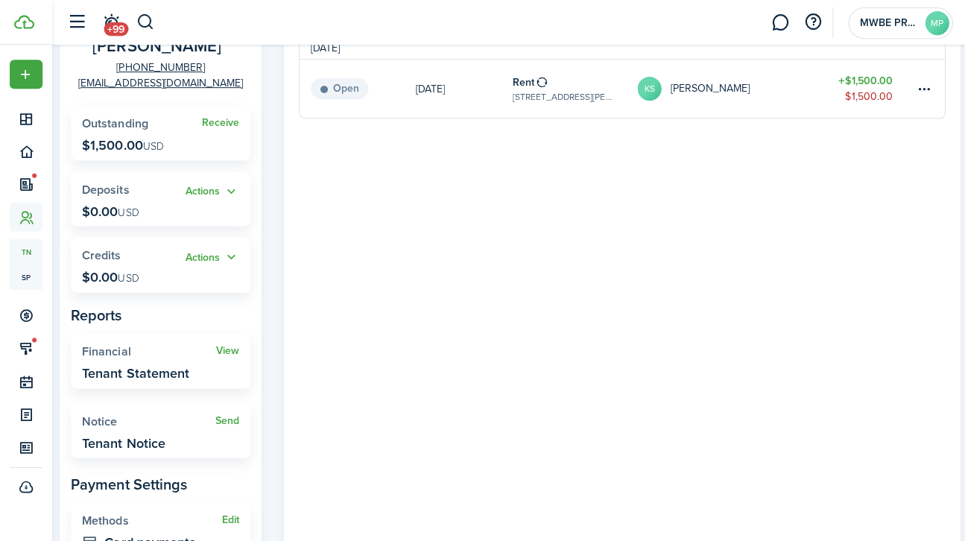
click at [233, 355] on link "View" at bounding box center [226, 350] width 23 height 12
